Goal: Information Seeking & Learning: Check status

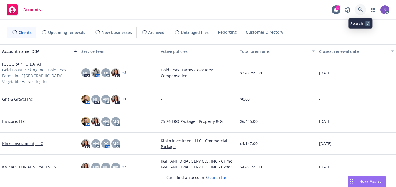
click at [360, 9] on icon at bounding box center [360, 9] width 5 height 5
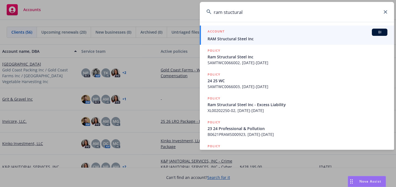
type input "ram stuctural"
click at [321, 40] on span "RAM Structural Steel Inc" at bounding box center [297, 39] width 180 height 6
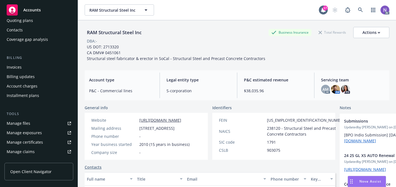
scroll to position [102, 0]
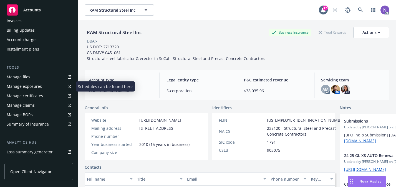
click at [47, 88] on link "Manage exposures" at bounding box center [38, 86] width 69 height 9
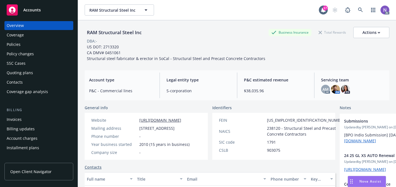
scroll to position [2, 0]
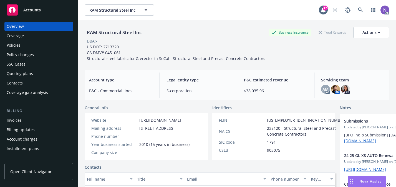
click at [31, 73] on div "Quoting plans" at bounding box center [20, 73] width 26 height 9
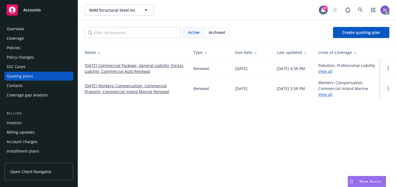
click at [112, 66] on link "[DATE] Commercial Package, General Liability, Excess Liability, Commercial Auto…" at bounding box center [135, 68] width 100 height 12
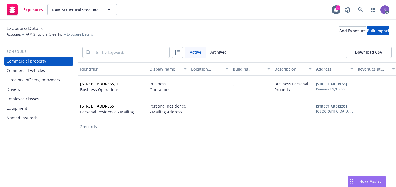
click at [57, 74] on div "Commercial vehicles" at bounding box center [39, 70] width 64 height 9
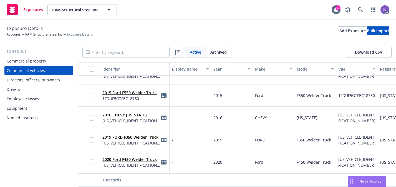
scroll to position [324, 0]
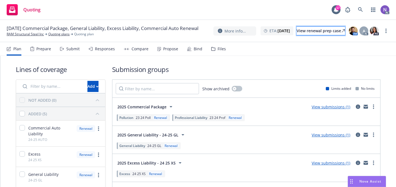
click at [326, 28] on div "View renewal prep case" at bounding box center [320, 31] width 48 height 8
